Goal: Find specific page/section: Find specific page/section

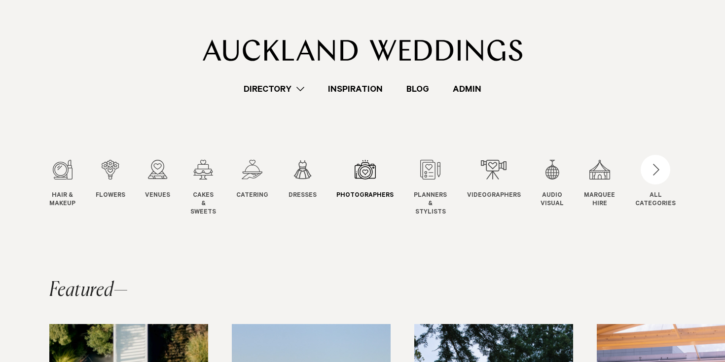
click at [366, 178] on div "7 / 12" at bounding box center [364, 170] width 57 height 20
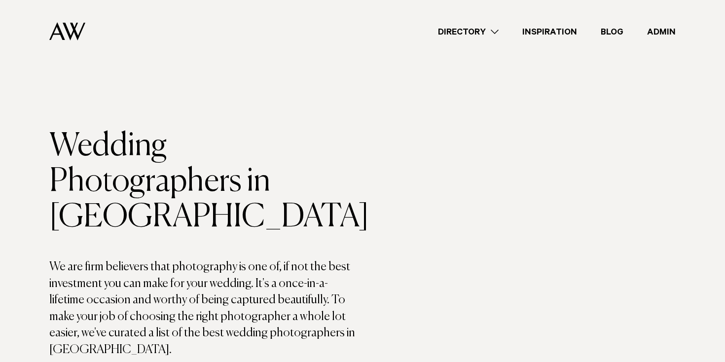
click at [477, 42] on div "Directory Hair & Makeup Flowers Venues Cakes & Sweets" at bounding box center [384, 31] width 582 height 63
click at [475, 39] on div "Directory Hair & Makeup Flowers Venues Cakes & Sweets" at bounding box center [384, 31] width 582 height 63
click at [475, 35] on link "Directory" at bounding box center [468, 31] width 84 height 13
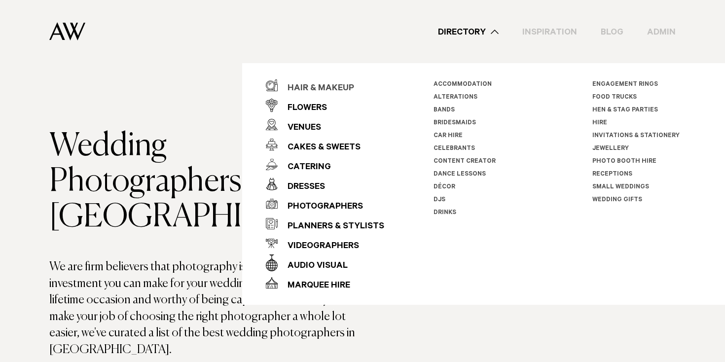
click at [320, 84] on div "Hair & Makeup" at bounding box center [316, 89] width 76 height 20
